Goal: Find specific page/section: Find specific page/section

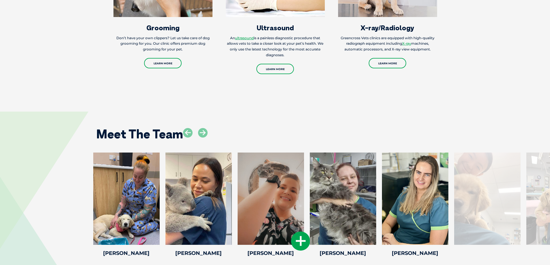
scroll to position [952, 0]
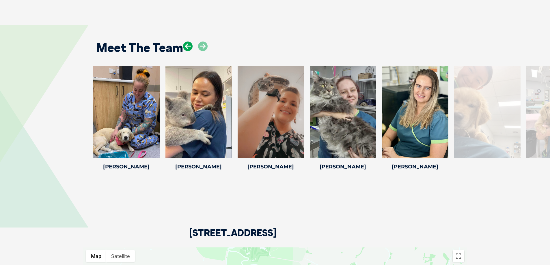
click at [189, 51] on icon at bounding box center [188, 47] width 10 height 10
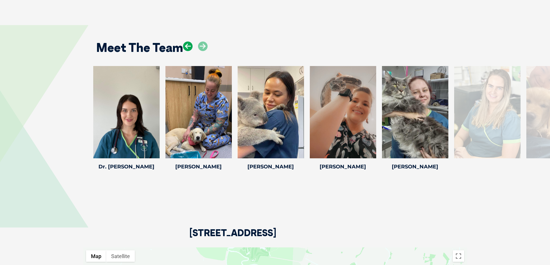
click at [189, 51] on icon at bounding box center [188, 47] width 10 height 10
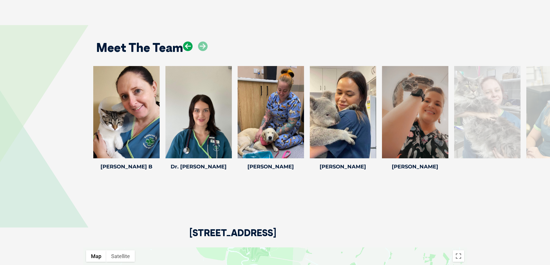
click at [187, 51] on icon at bounding box center [188, 47] width 10 height 10
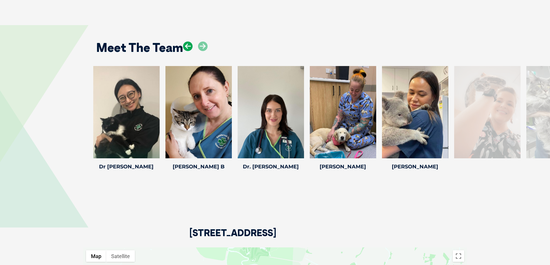
click at [185, 51] on icon at bounding box center [188, 47] width 10 height 10
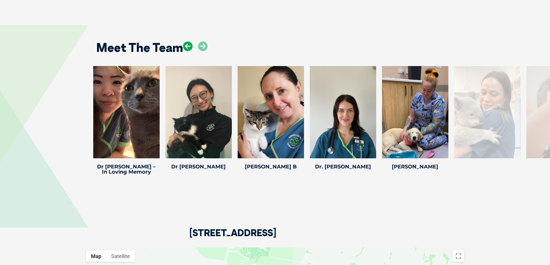
click at [185, 51] on icon at bounding box center [188, 47] width 10 height 10
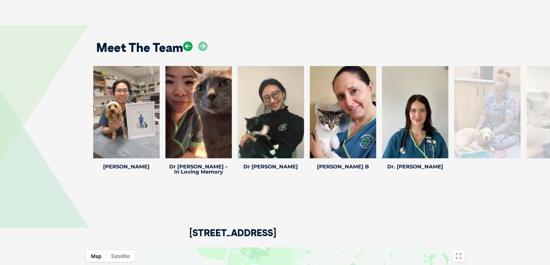
click at [185, 51] on icon at bounding box center [188, 47] width 10 height 10
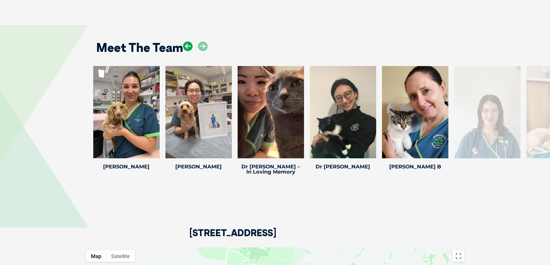
click at [185, 51] on icon at bounding box center [188, 47] width 10 height 10
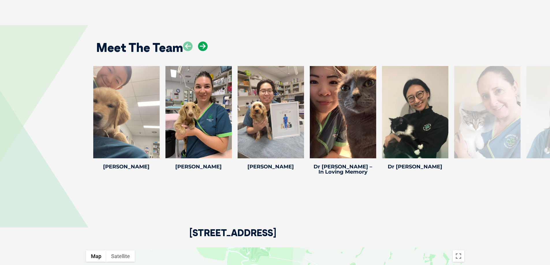
click at [203, 51] on icon at bounding box center [203, 47] width 10 height 10
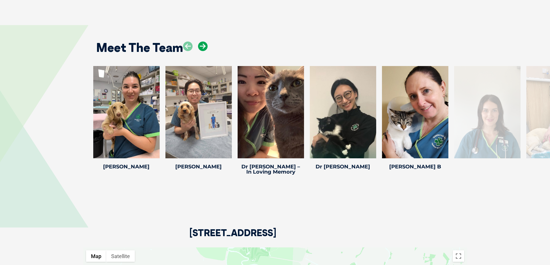
click at [203, 51] on icon at bounding box center [203, 47] width 10 height 10
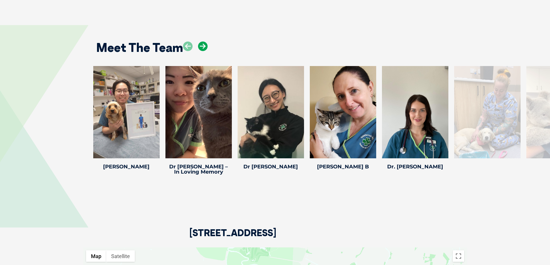
click at [203, 51] on icon at bounding box center [203, 47] width 10 height 10
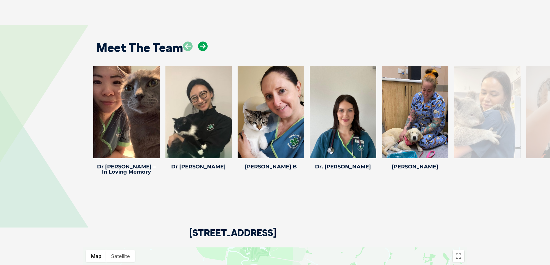
click at [203, 51] on icon at bounding box center [203, 47] width 10 height 10
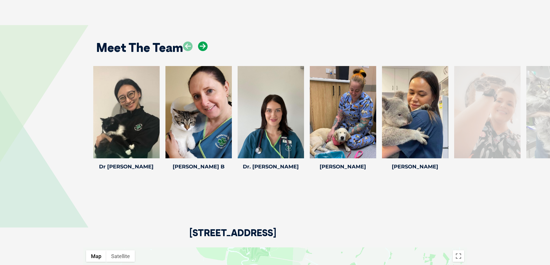
click at [205, 51] on icon at bounding box center [203, 47] width 10 height 10
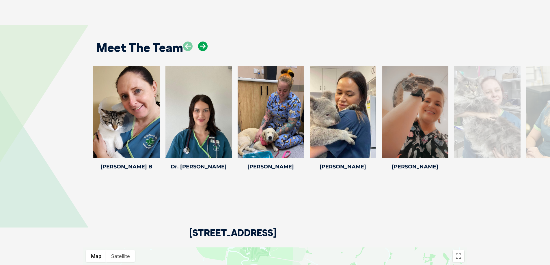
click at [205, 51] on icon at bounding box center [203, 47] width 10 height 10
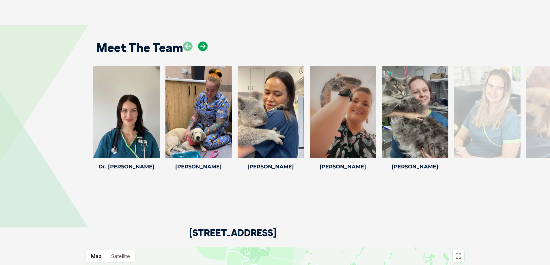
click at [205, 51] on icon at bounding box center [203, 47] width 10 height 10
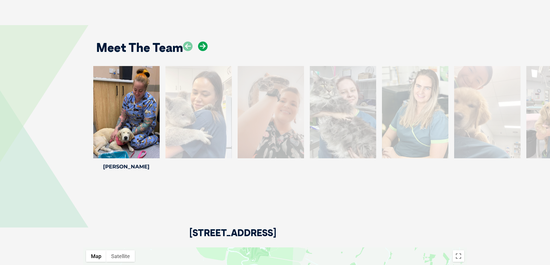
click at [205, 51] on icon at bounding box center [203, 47] width 10 height 10
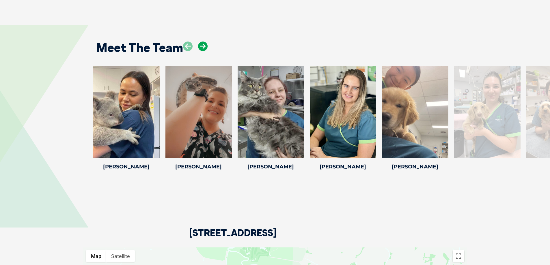
click at [205, 51] on icon at bounding box center [203, 47] width 10 height 10
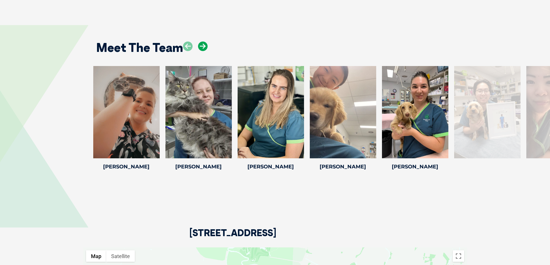
click at [205, 51] on icon at bounding box center [203, 47] width 10 height 10
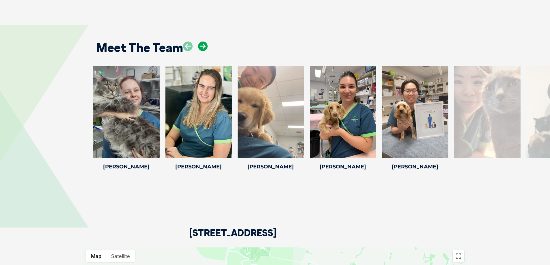
click at [205, 51] on icon at bounding box center [203, 47] width 10 height 10
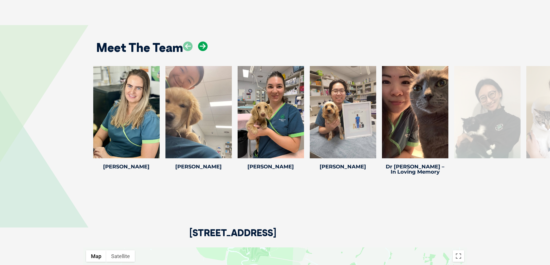
click at [205, 51] on icon at bounding box center [203, 47] width 10 height 10
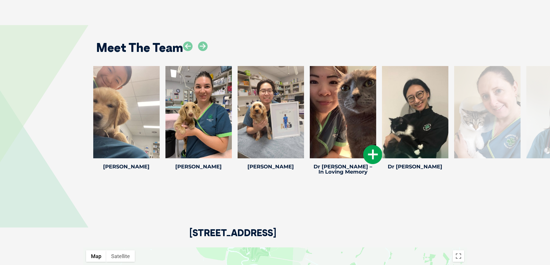
click at [336, 113] on div at bounding box center [343, 112] width 66 height 92
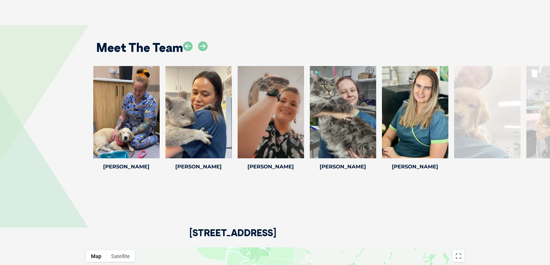
scroll to position [1039, 0]
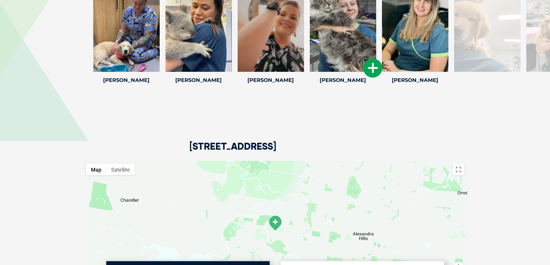
click at [372, 76] on icon at bounding box center [372, 68] width 19 height 19
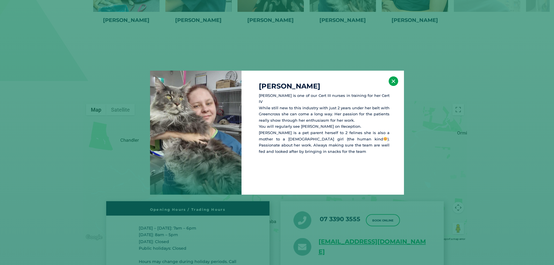
click at [392, 80] on button "×" at bounding box center [394, 81] width 10 height 10
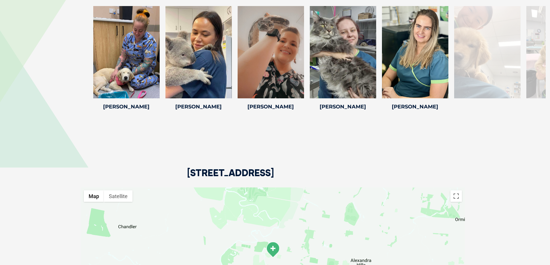
scroll to position [954, 0]
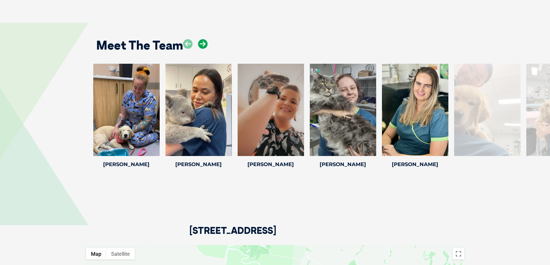
click at [200, 49] on icon at bounding box center [203, 44] width 10 height 10
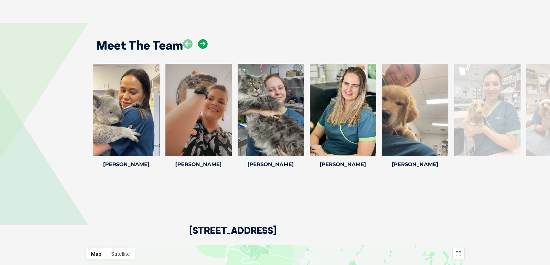
click at [200, 49] on icon at bounding box center [203, 44] width 10 height 10
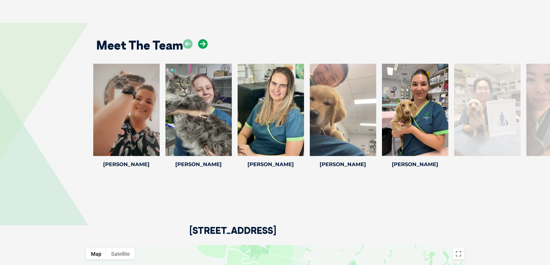
click at [200, 49] on icon at bounding box center [203, 44] width 10 height 10
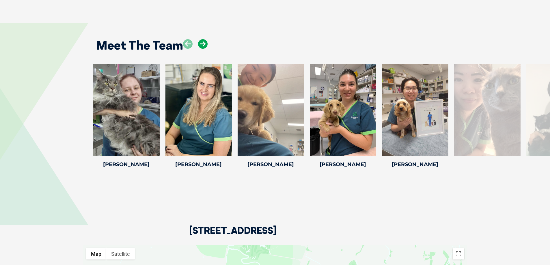
click at [200, 49] on icon at bounding box center [203, 44] width 10 height 10
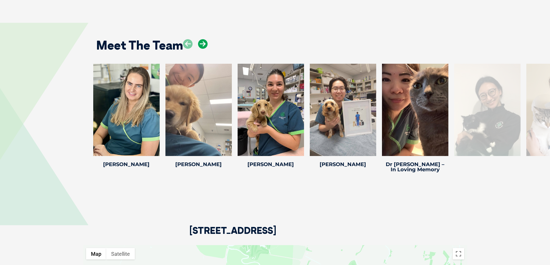
click at [200, 49] on icon at bounding box center [203, 44] width 10 height 10
click at [443, 160] on icon at bounding box center [444, 152] width 19 height 19
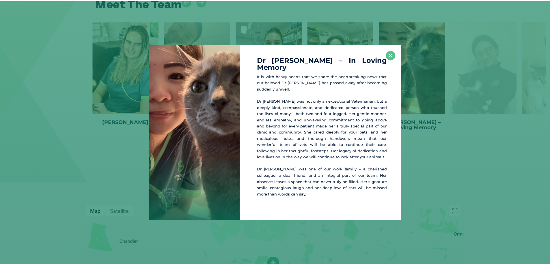
scroll to position [999, 0]
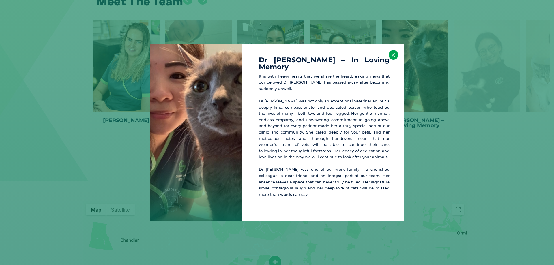
click at [393, 60] on button "×" at bounding box center [394, 55] width 10 height 10
